Goal: Check status: Check status

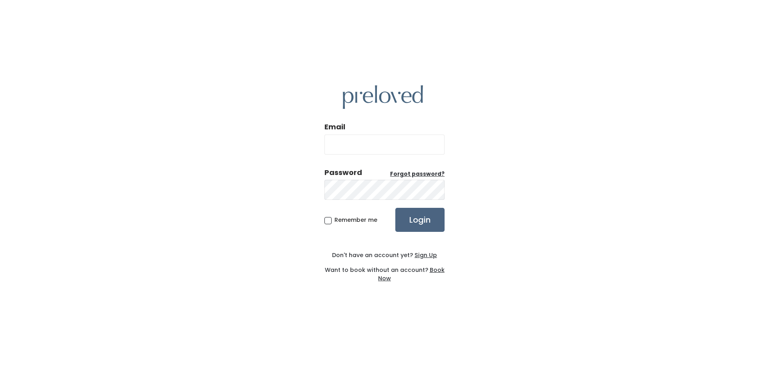
type input "[EMAIL_ADDRESS][DOMAIN_NAME]"
click at [420, 222] on input "Login" at bounding box center [419, 220] width 49 height 24
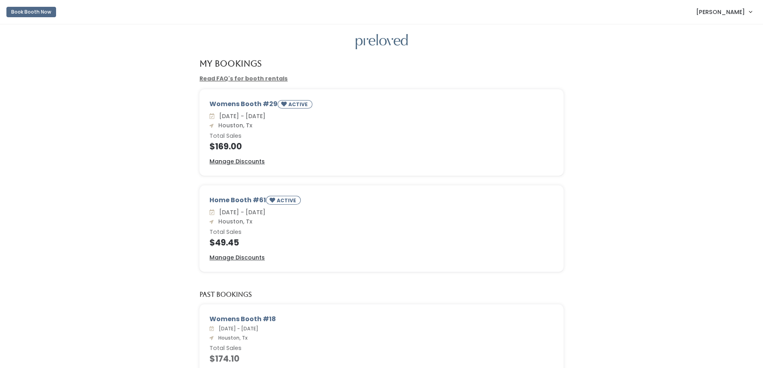
click at [97, 140] on div "Womens Booth #29 ACTIVE Sat. Aug 16 - Fri. Aug 22 Houston, Tx Total Sales $169.…" at bounding box center [381, 137] width 747 height 96
click at [76, 124] on div "Womens Booth #29 ACTIVE Sat. Aug 16 - Fri. Aug 22 Houston, Tx Total Sales $169.…" at bounding box center [381, 137] width 747 height 96
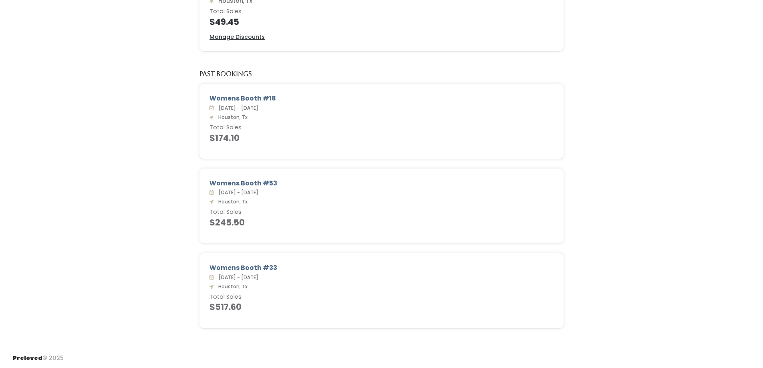
scroll to position [221, 0]
